Goal: Information Seeking & Learning: Learn about a topic

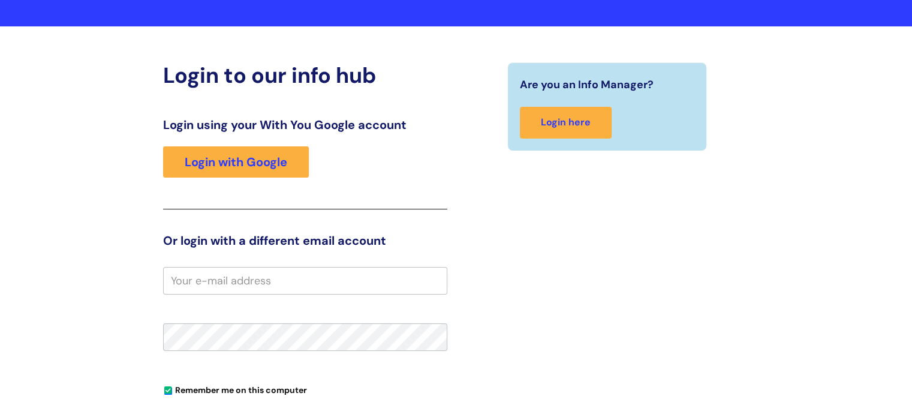
scroll to position [120, 0]
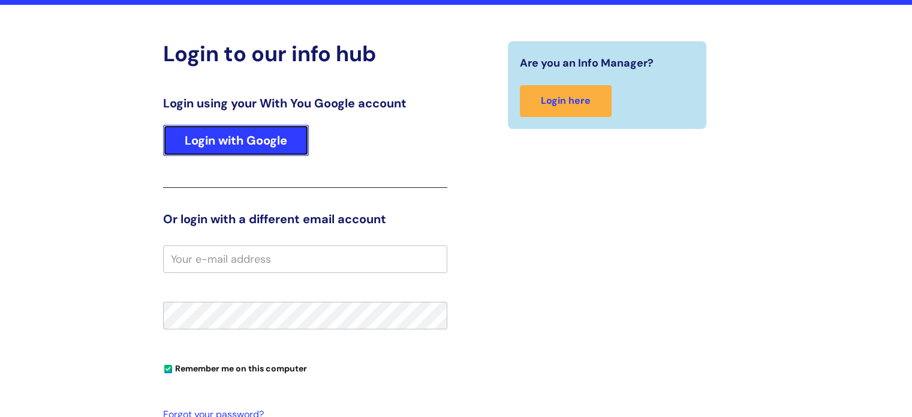
click at [253, 143] on link "Login with Google" at bounding box center [236, 140] width 146 height 31
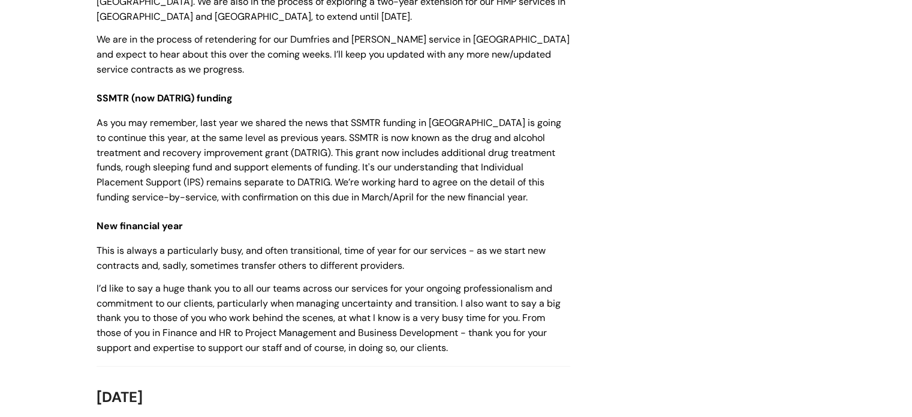
scroll to position [5094, 0]
